Goal: Navigation & Orientation: Find specific page/section

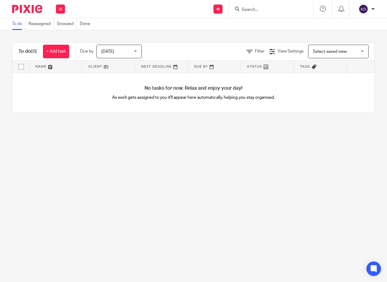
click at [65, 12] on div "Work Email Clients Team Reports Settings" at bounding box center [60, 9] width 21 height 18
click at [64, 48] on link "Clients" at bounding box center [57, 46] width 13 height 4
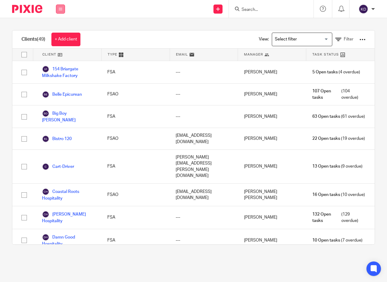
click at [63, 7] on button at bounding box center [60, 9] width 9 height 9
click at [60, 57] on link "Team" at bounding box center [56, 55] width 10 height 4
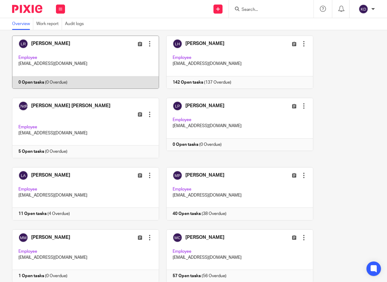
scroll to position [660, 0]
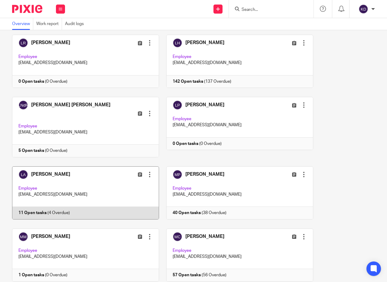
click at [105, 220] on link at bounding box center [82, 193] width 154 height 53
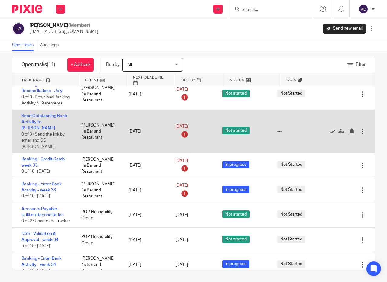
scroll to position [5, 0]
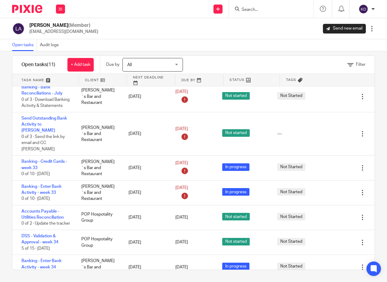
click at [372, 30] on div at bounding box center [372, 29] width 6 height 6
click at [383, 84] on div "Filter tasks Only show tasks matching all of these conditions 1 Client name Is …" at bounding box center [193, 166] width 387 height 231
click at [171, 64] on span "All" at bounding box center [149, 64] width 44 height 13
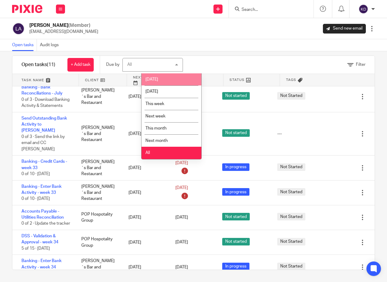
click at [171, 83] on li "[DATE]" at bounding box center [172, 79] width 60 height 12
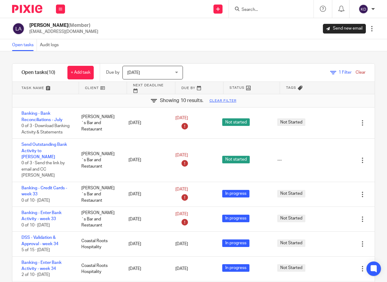
click at [183, 72] on div "Today Today" at bounding box center [152, 73] width 60 height 14
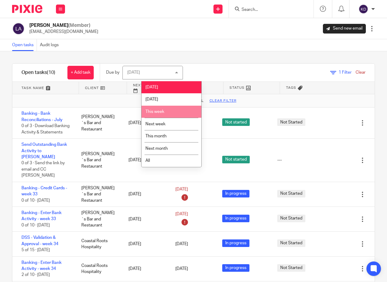
scroll to position [10, 0]
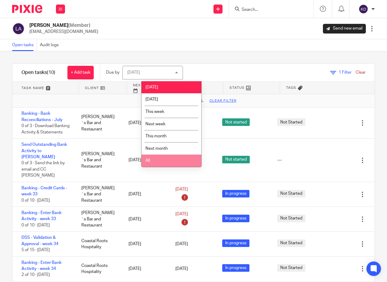
click at [172, 167] on li "All" at bounding box center [172, 161] width 60 height 12
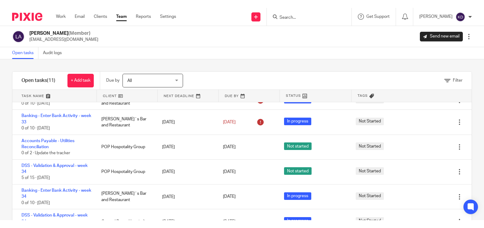
scroll to position [70, 0]
